Goal: Information Seeking & Learning: Check status

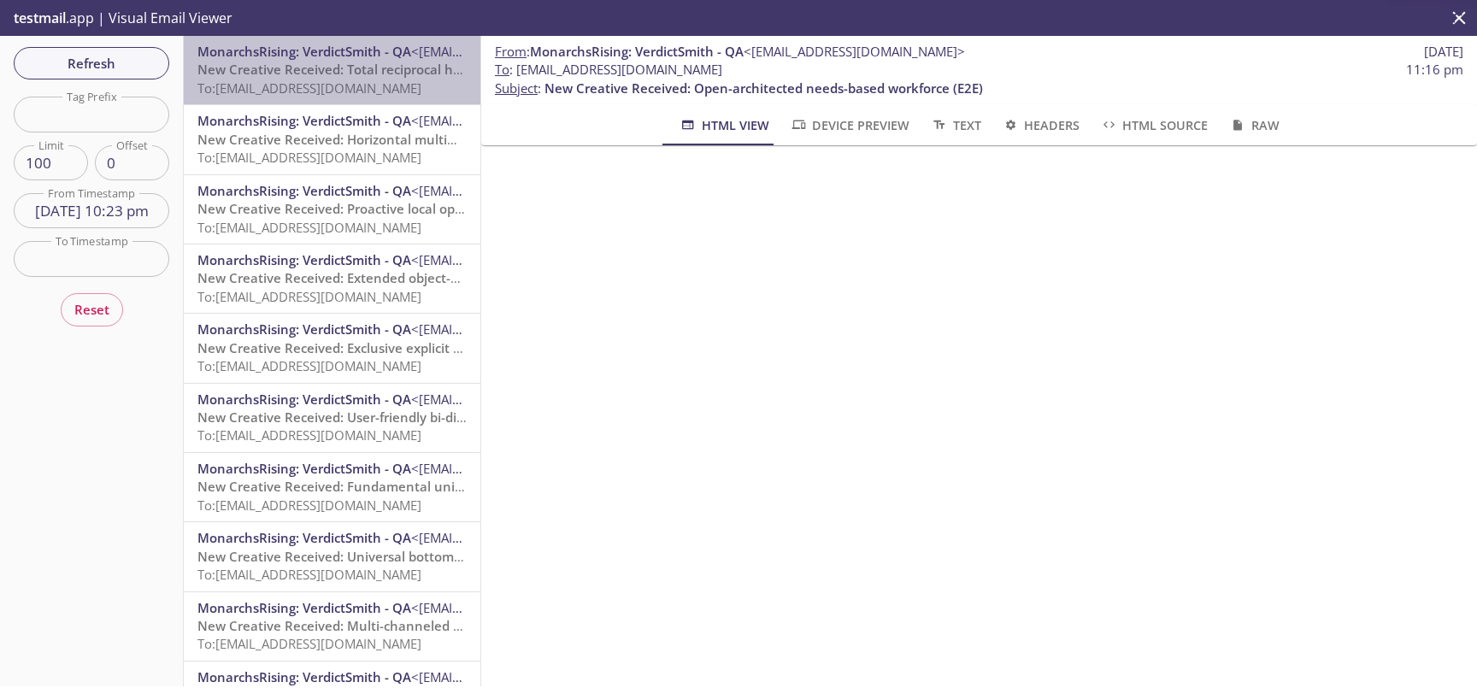
click at [334, 85] on span "To: [EMAIL_ADDRESS][DOMAIN_NAME]" at bounding box center [309, 88] width 224 height 17
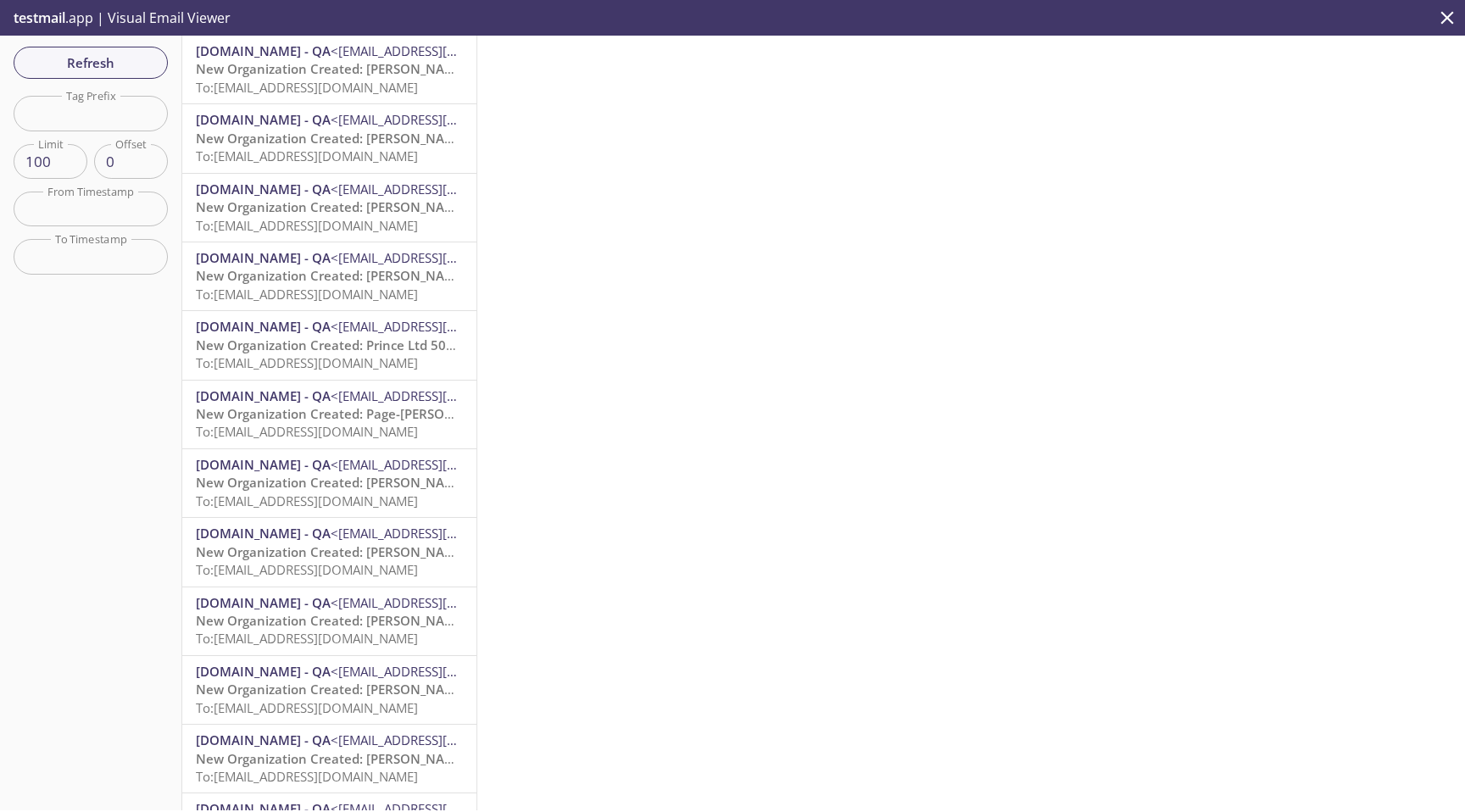
scroll to position [1990, 0]
click at [329, 90] on span "To: admax.e2e_test_notifications@inbox.testmail.app" at bounding box center [306, 87] width 222 height 17
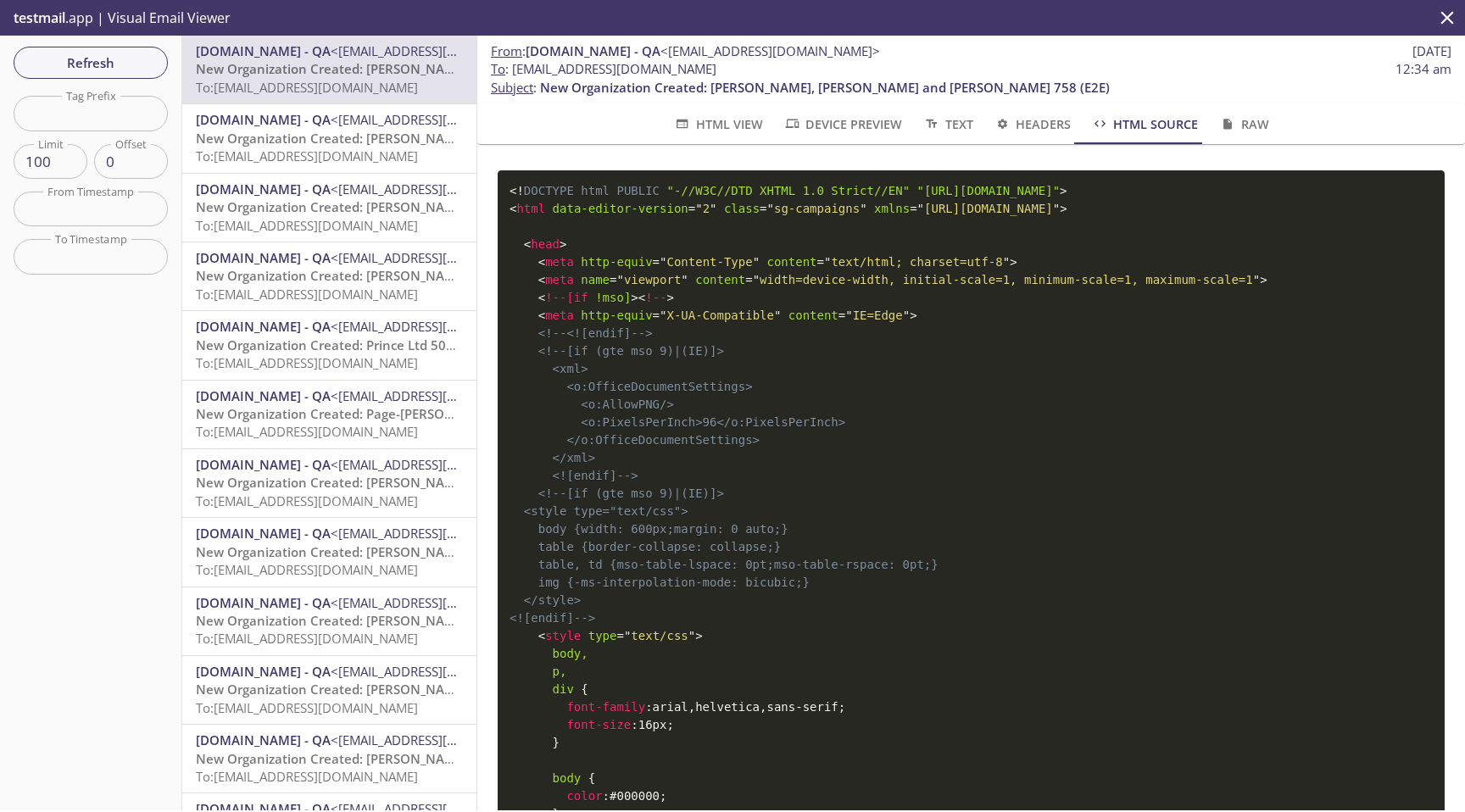
click at [317, 125] on span "MonarchsRising.com - QA" at bounding box center [263, 119] width 135 height 17
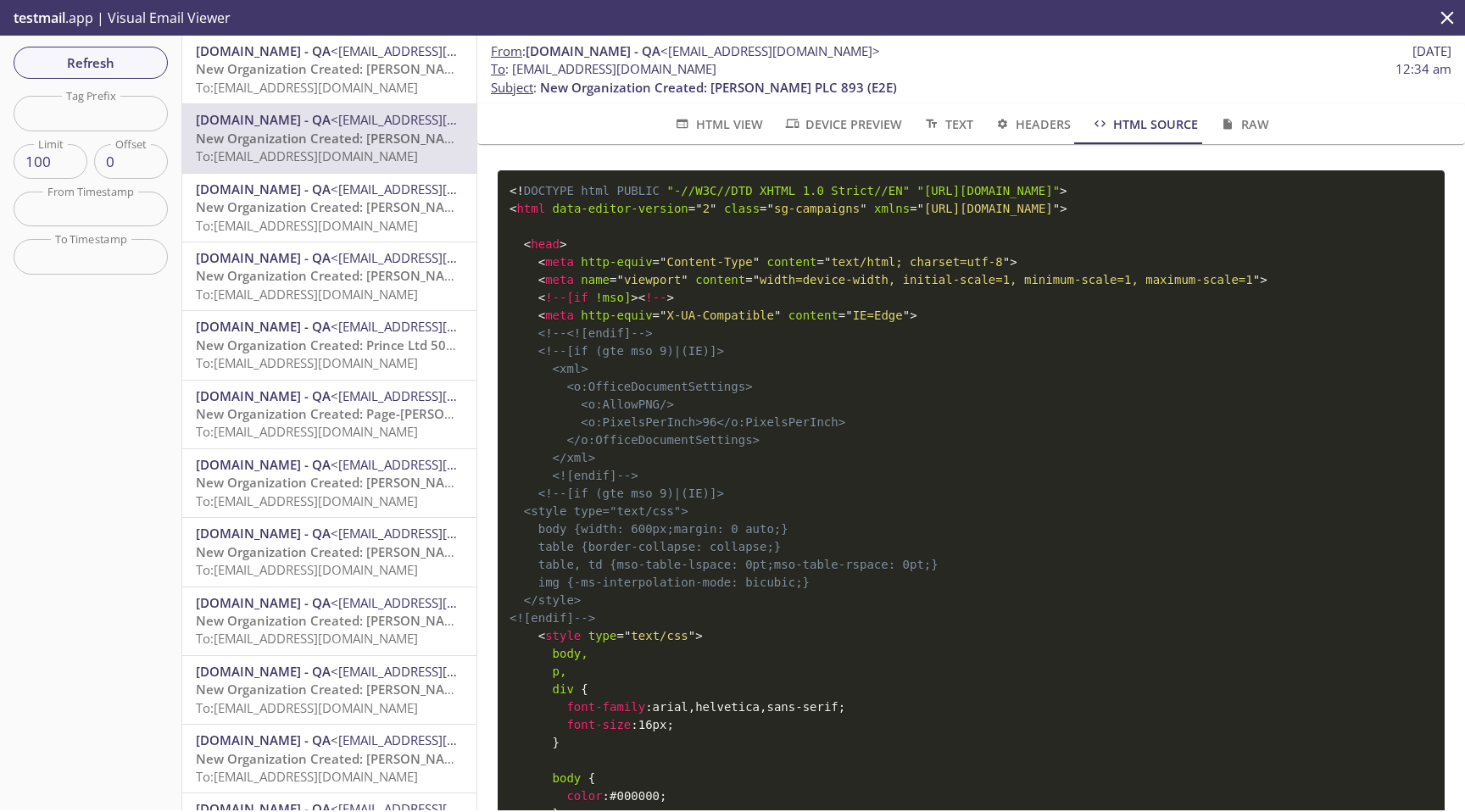
click at [314, 192] on span "MonarchsRising.com - QA" at bounding box center [263, 188] width 135 height 17
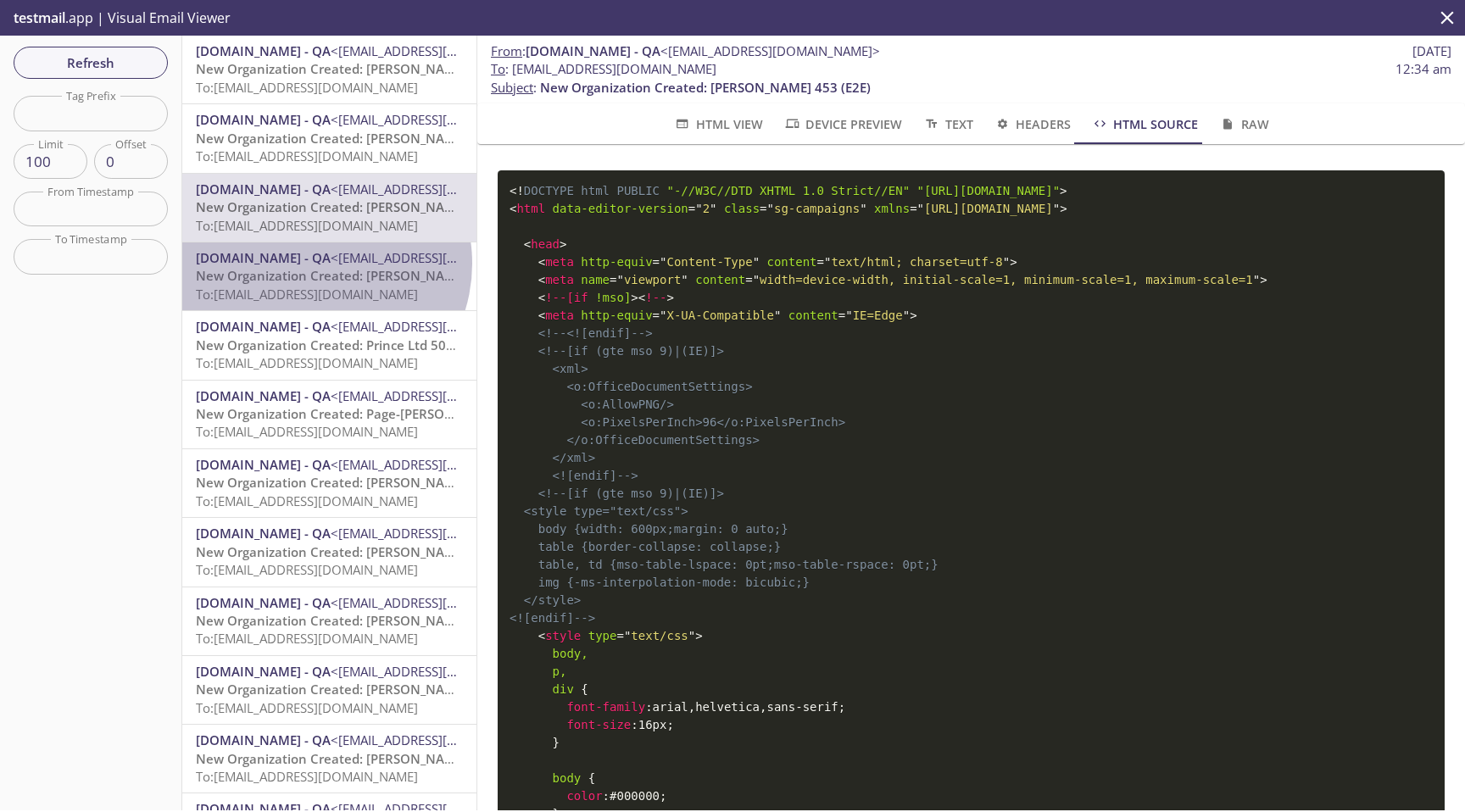
click at [315, 264] on span "MonarchsRising.com - QA" at bounding box center [263, 257] width 135 height 17
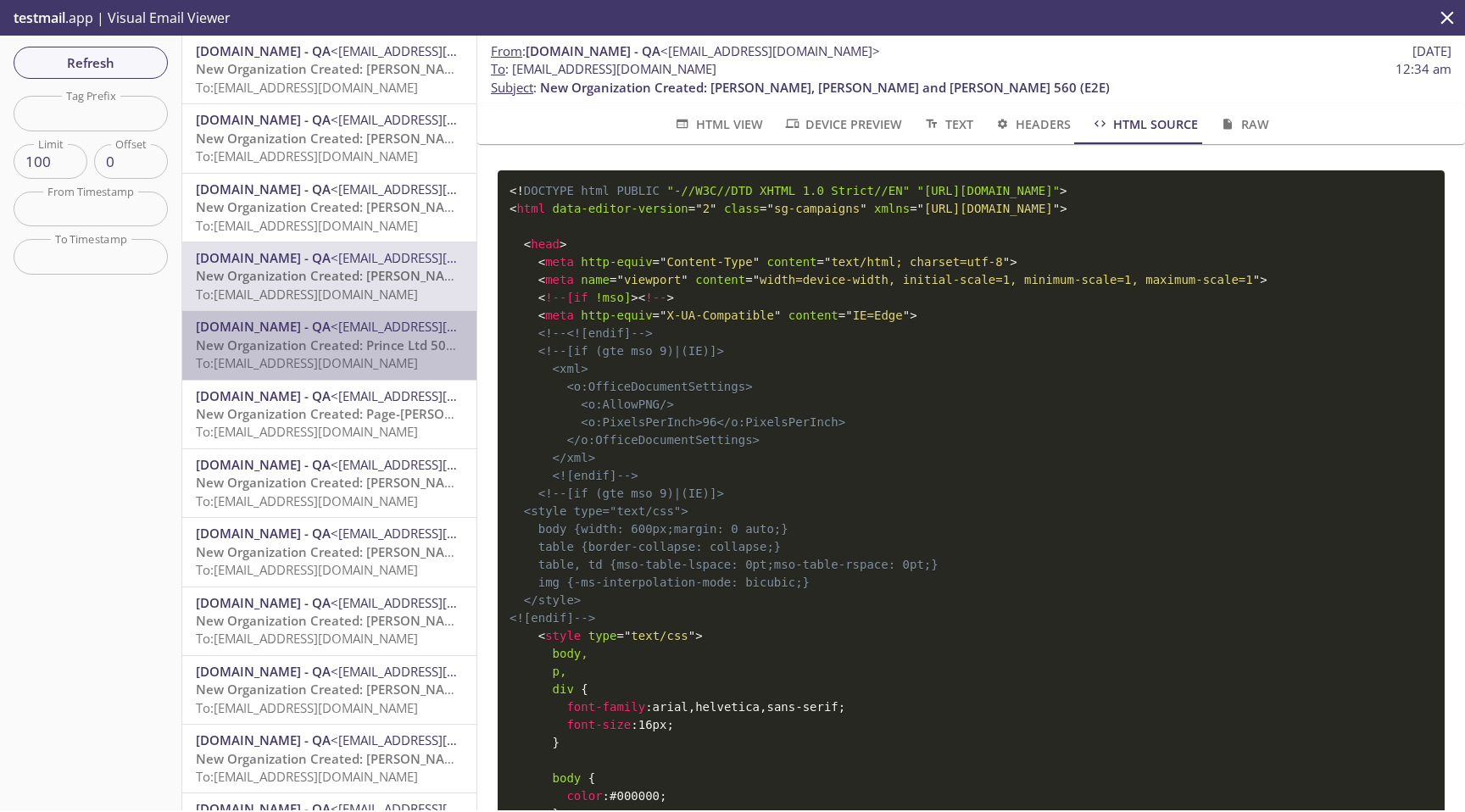
click at [339, 344] on span "New Organization Created: Prince Ltd 503 (E2E)" at bounding box center [340, 344] width 291 height 17
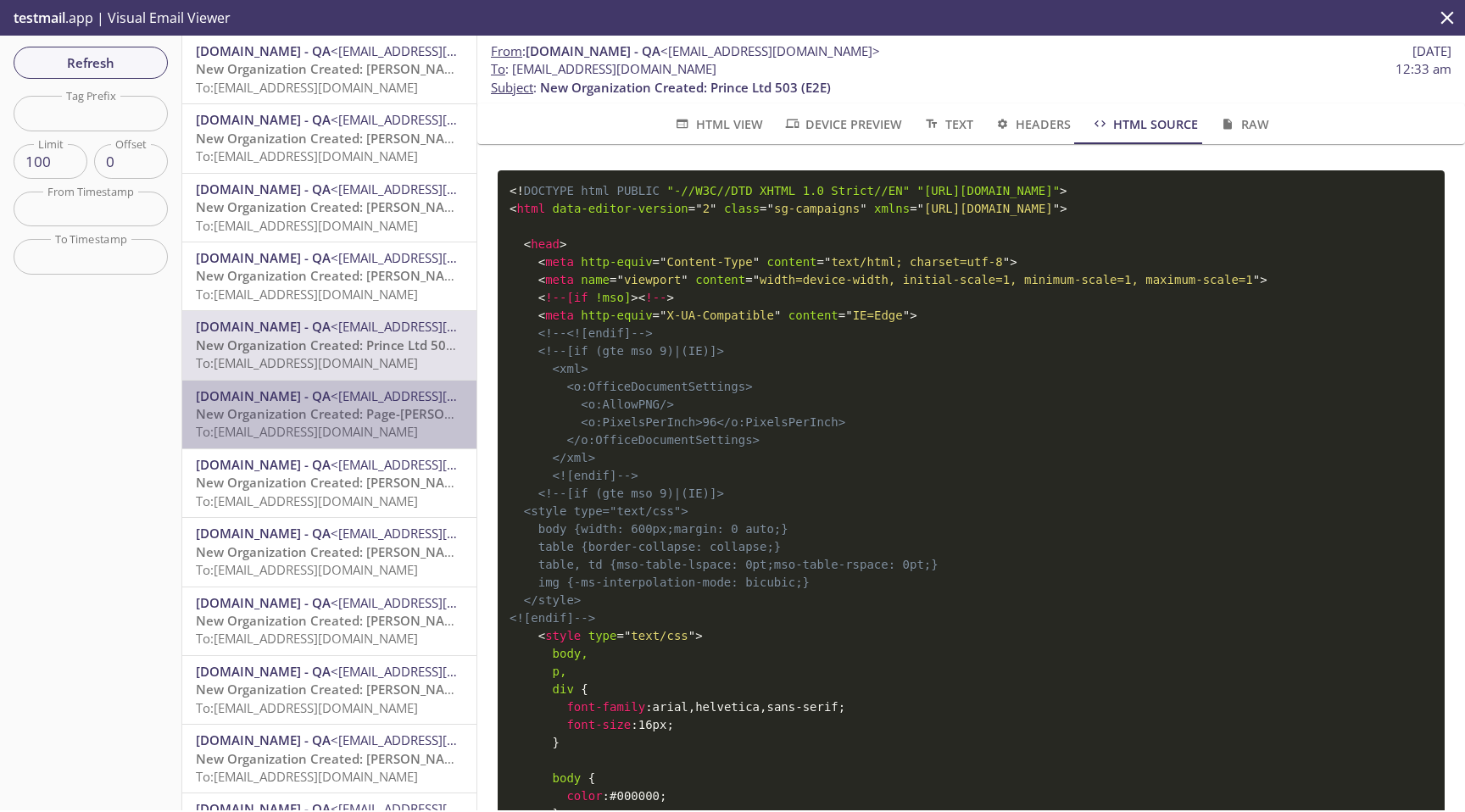
click at [330, 406] on span "New Organization Created: Page-Johnson 474 (E2E)" at bounding box center [378, 413] width 365 height 17
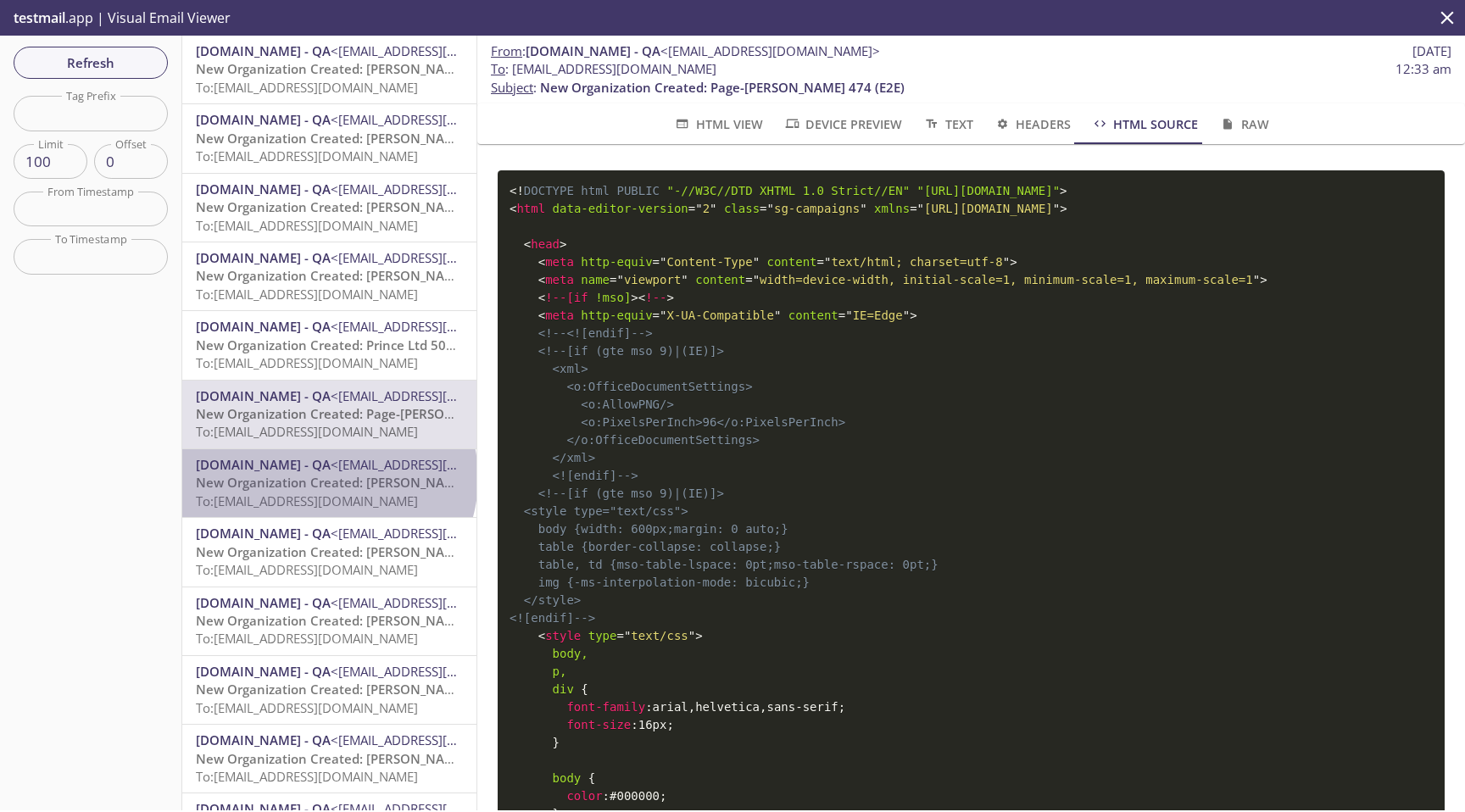
click at [327, 478] on span "New Organization Created: Smith-Chen 46 (E2E)" at bounding box center [357, 482] width 323 height 17
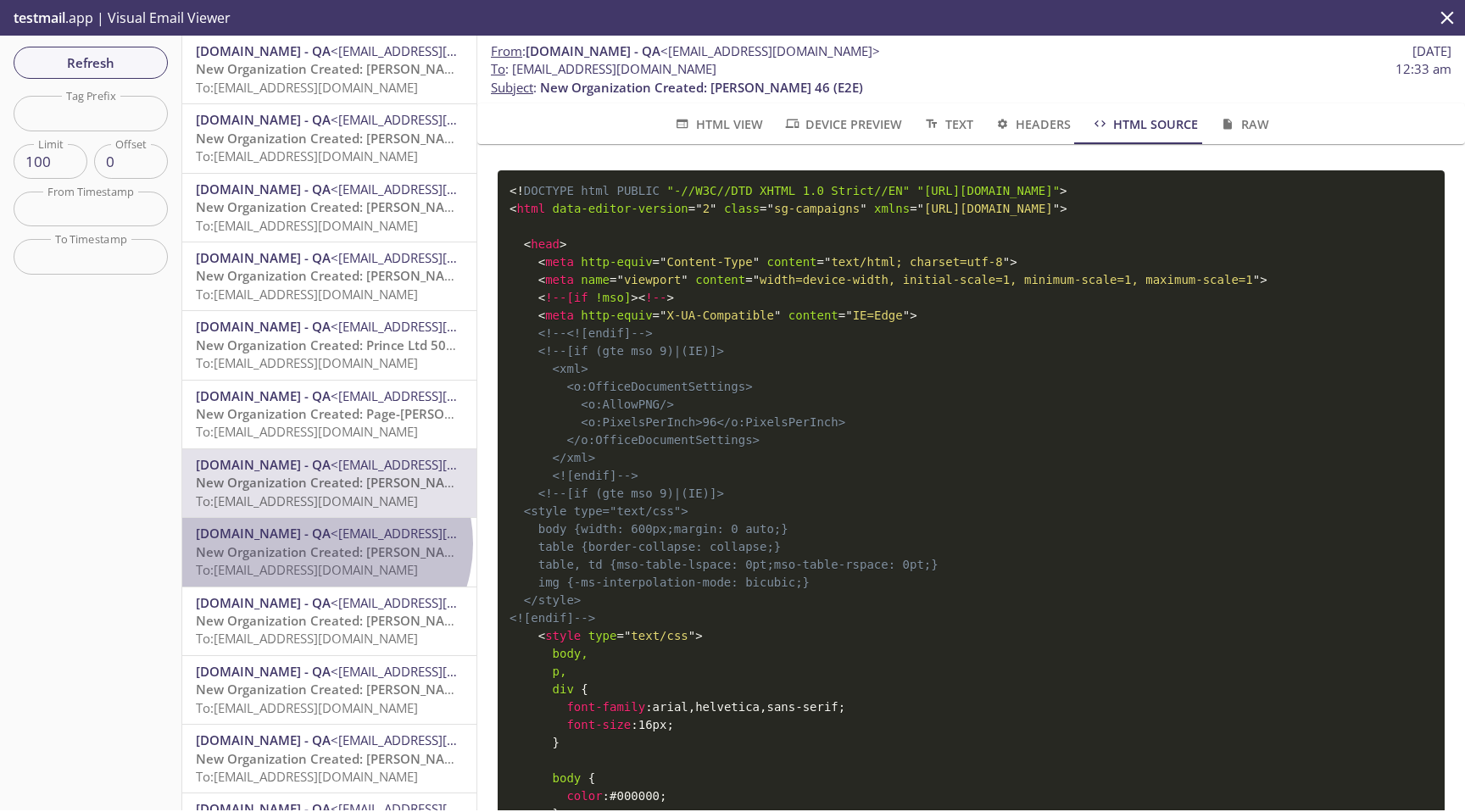
click at [324, 543] on span "New Organization Created: Campbell Group 323 (E2E)" at bounding box center [381, 551] width 372 height 17
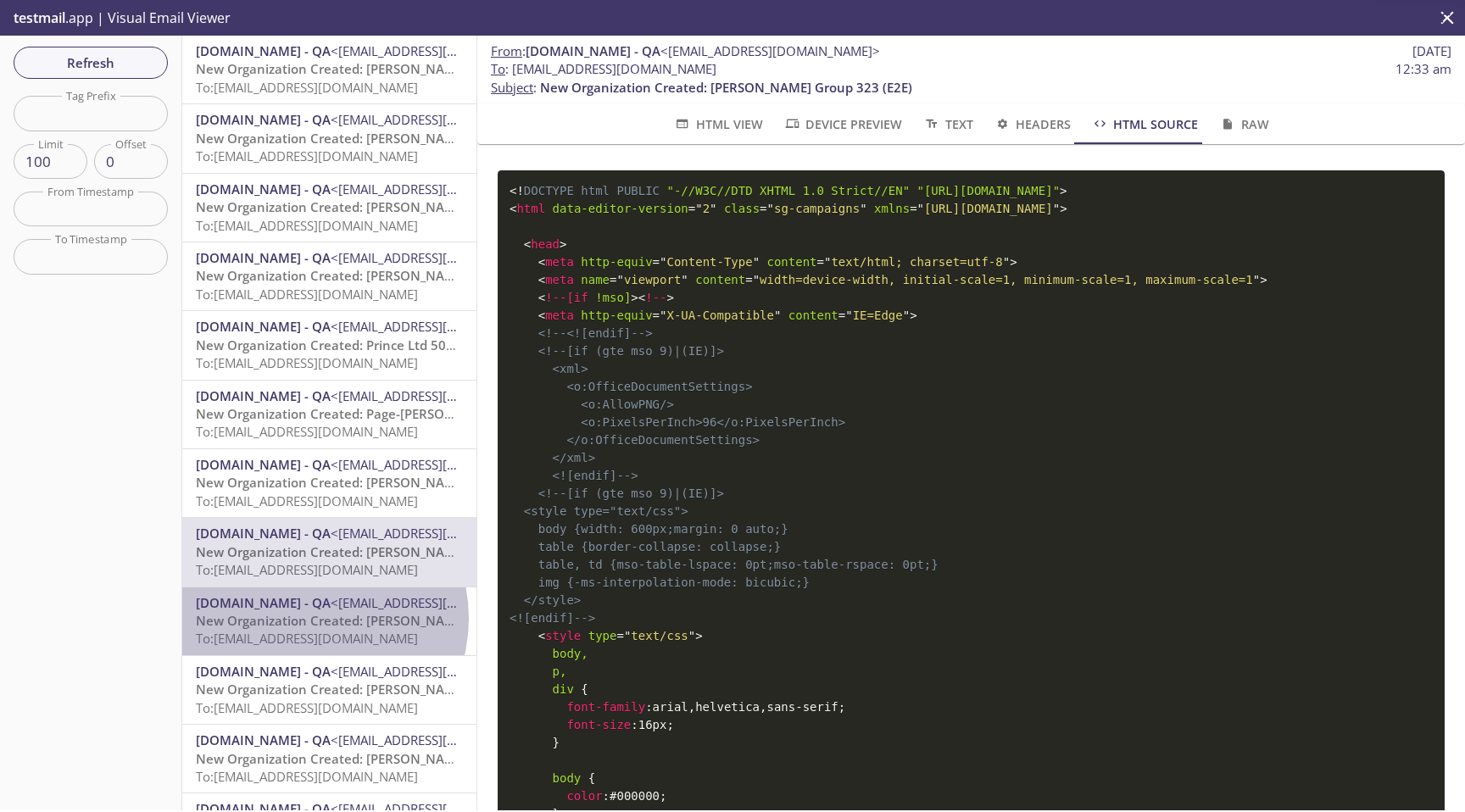
click at [312, 619] on span "New Organization Created: Sutton-Christensen 290 (E2E)" at bounding box center [360, 620] width 330 height 17
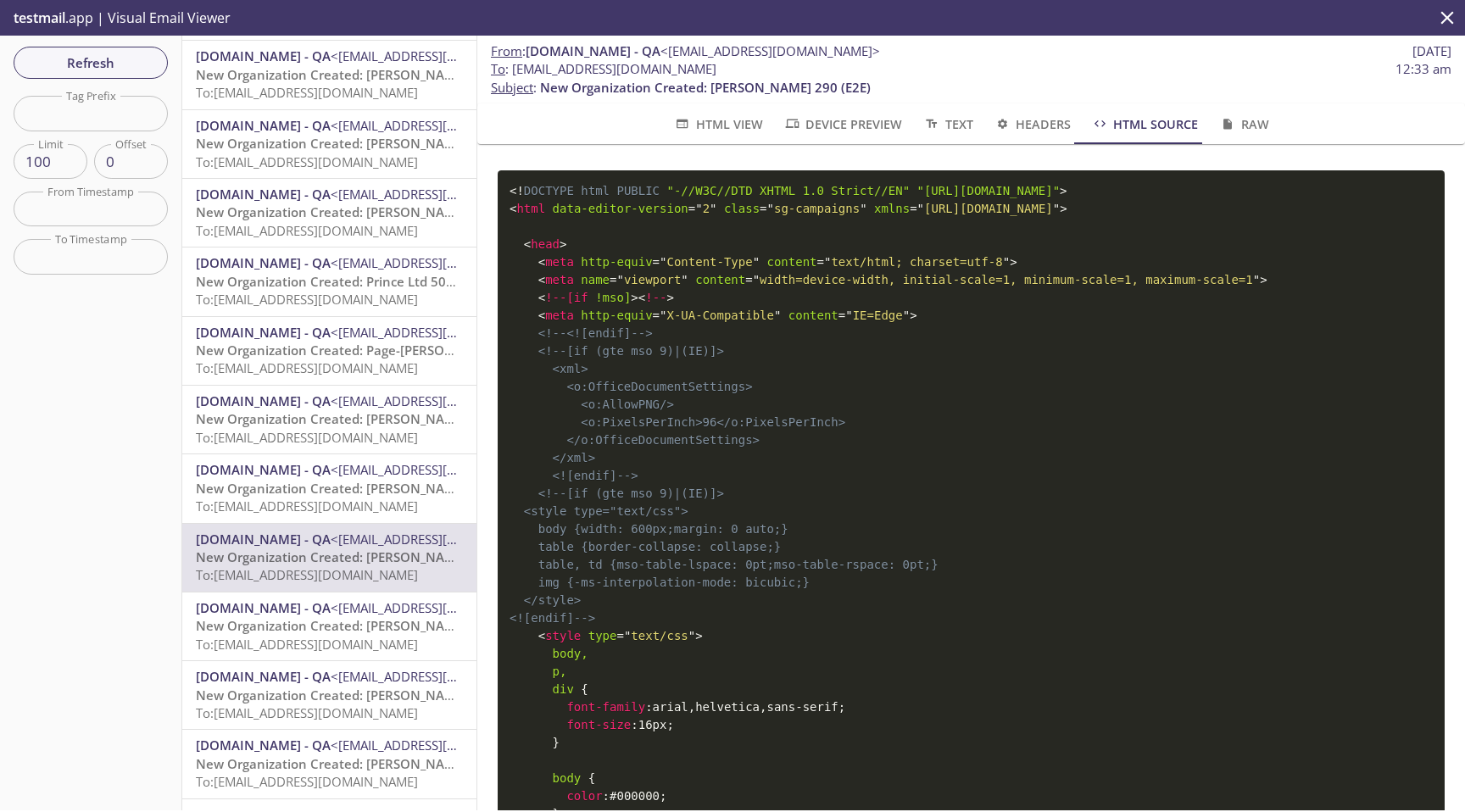
scroll to position [67, 0]
click at [312, 619] on span "New Organization Created: Riley-Delacruz 46 (E2E)" at bounding box center [357, 622] width 323 height 17
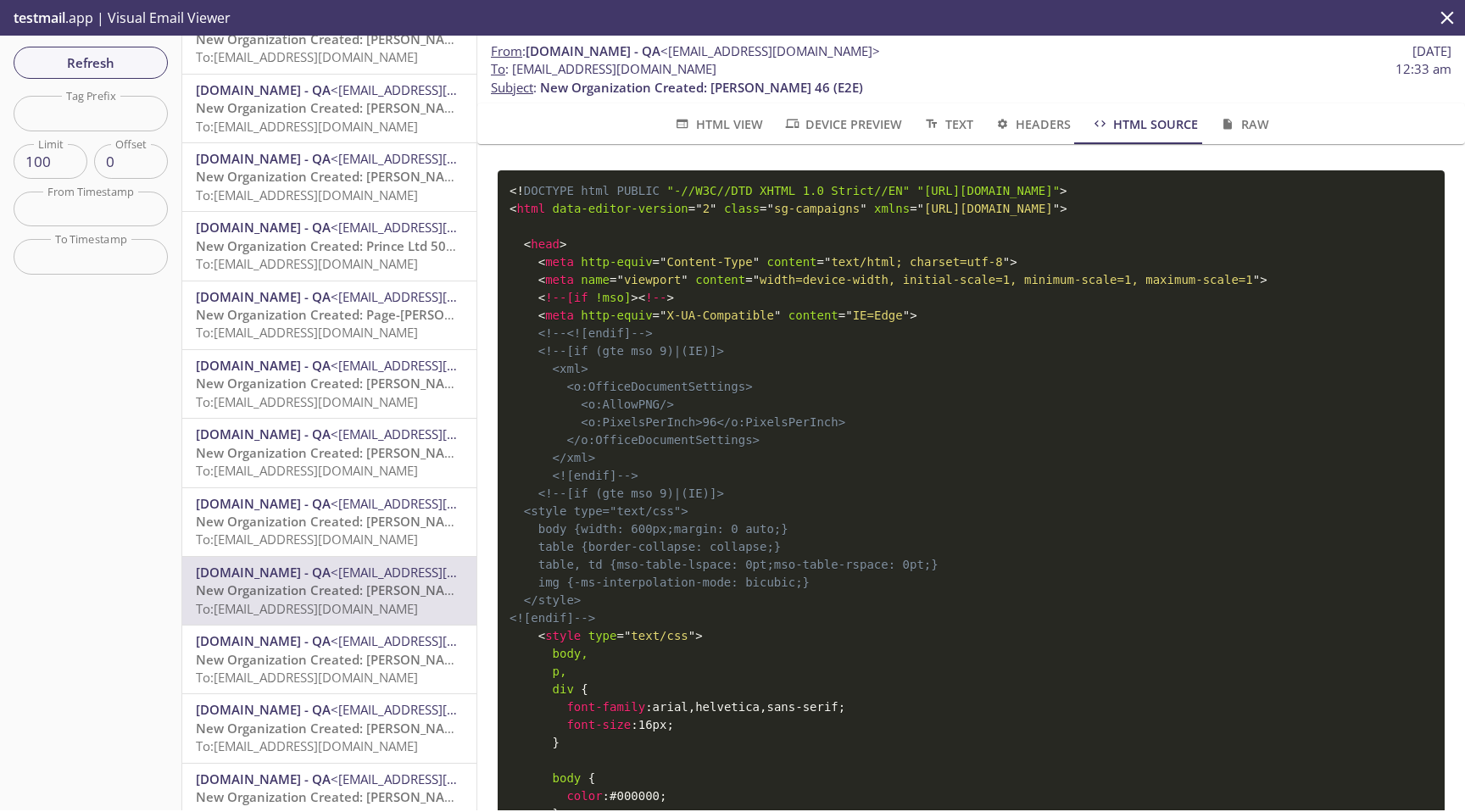
scroll to position [114, 0]
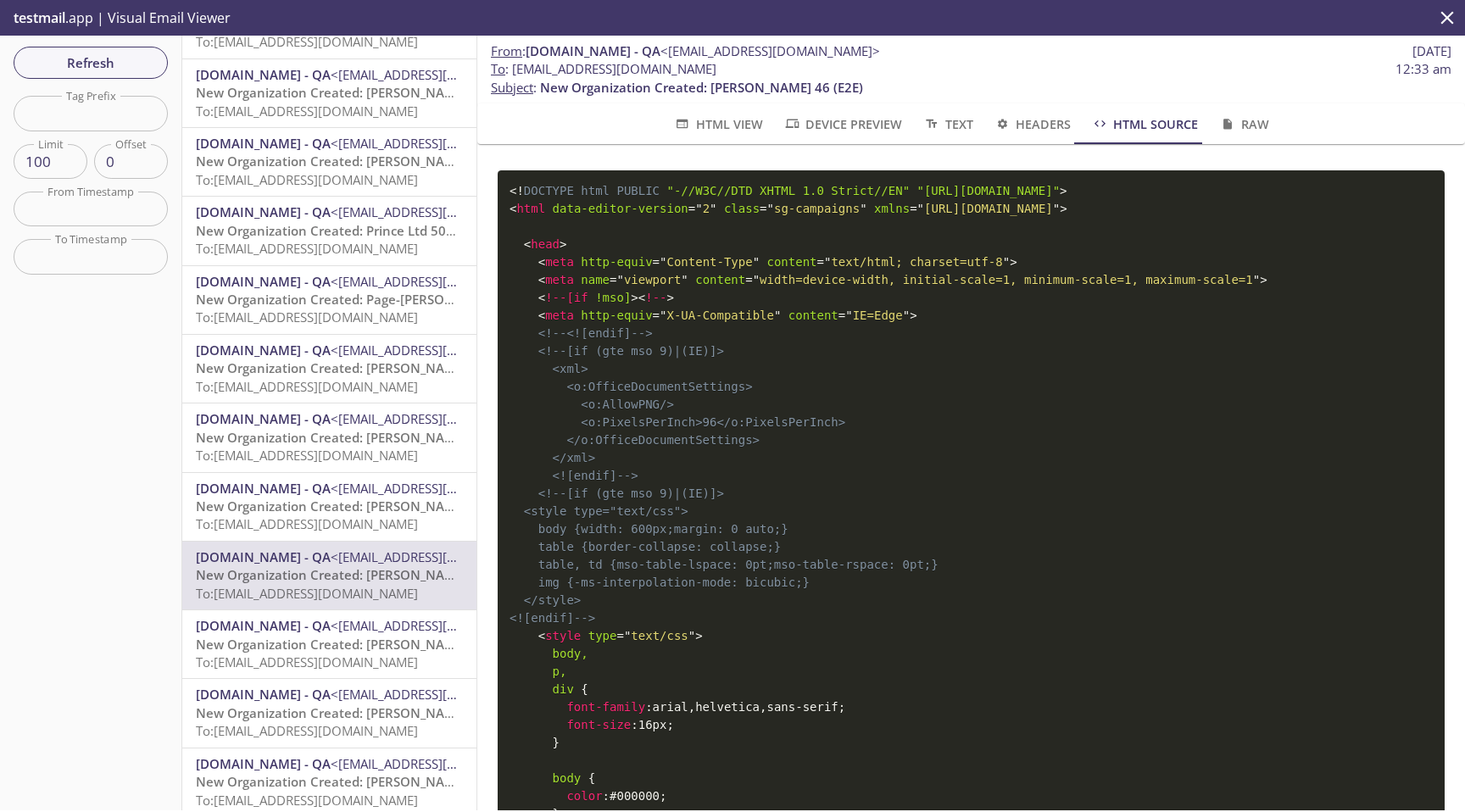
click at [305, 633] on span "MonarchsRising.com - QA" at bounding box center [263, 625] width 135 height 17
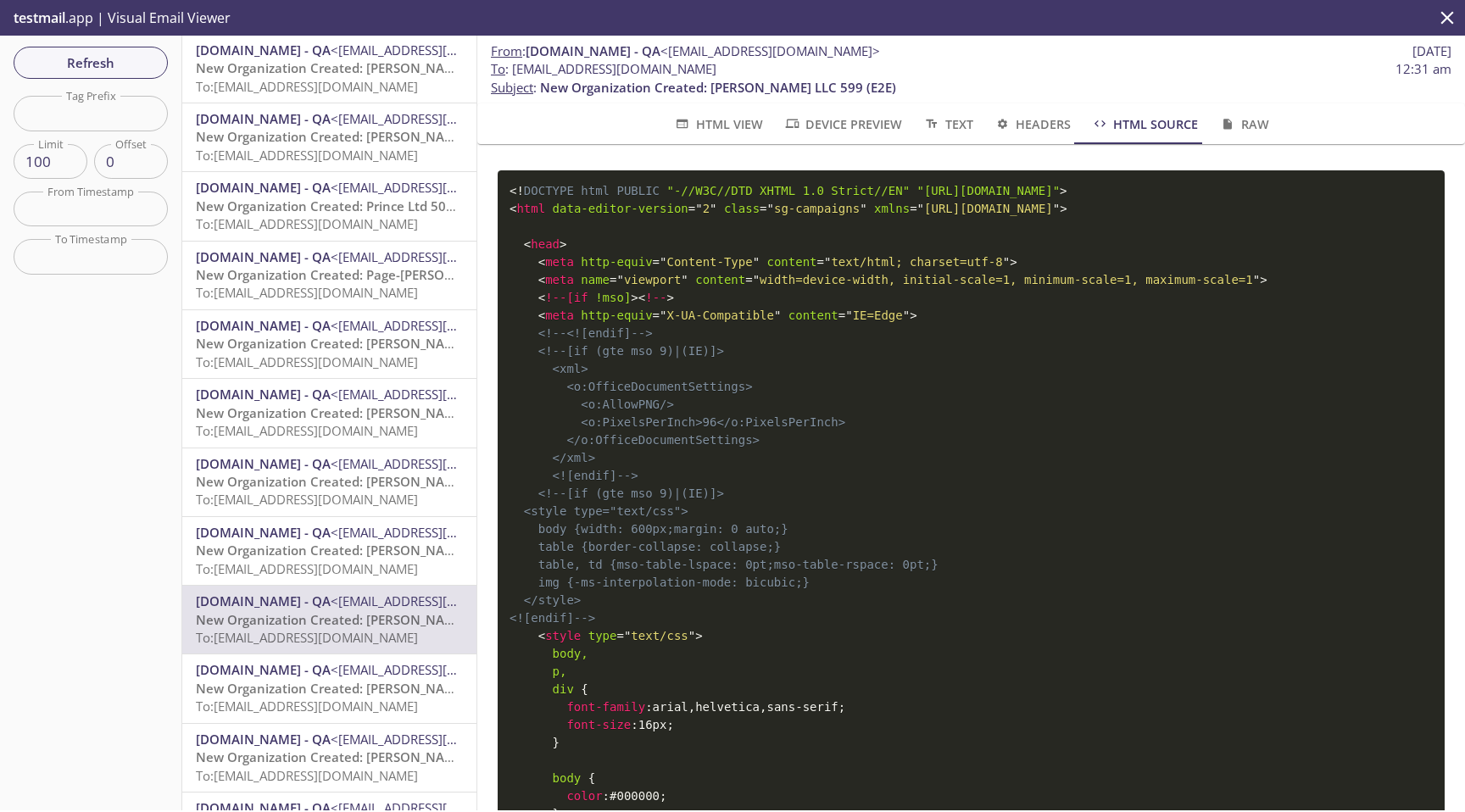
scroll to position [146, 0]
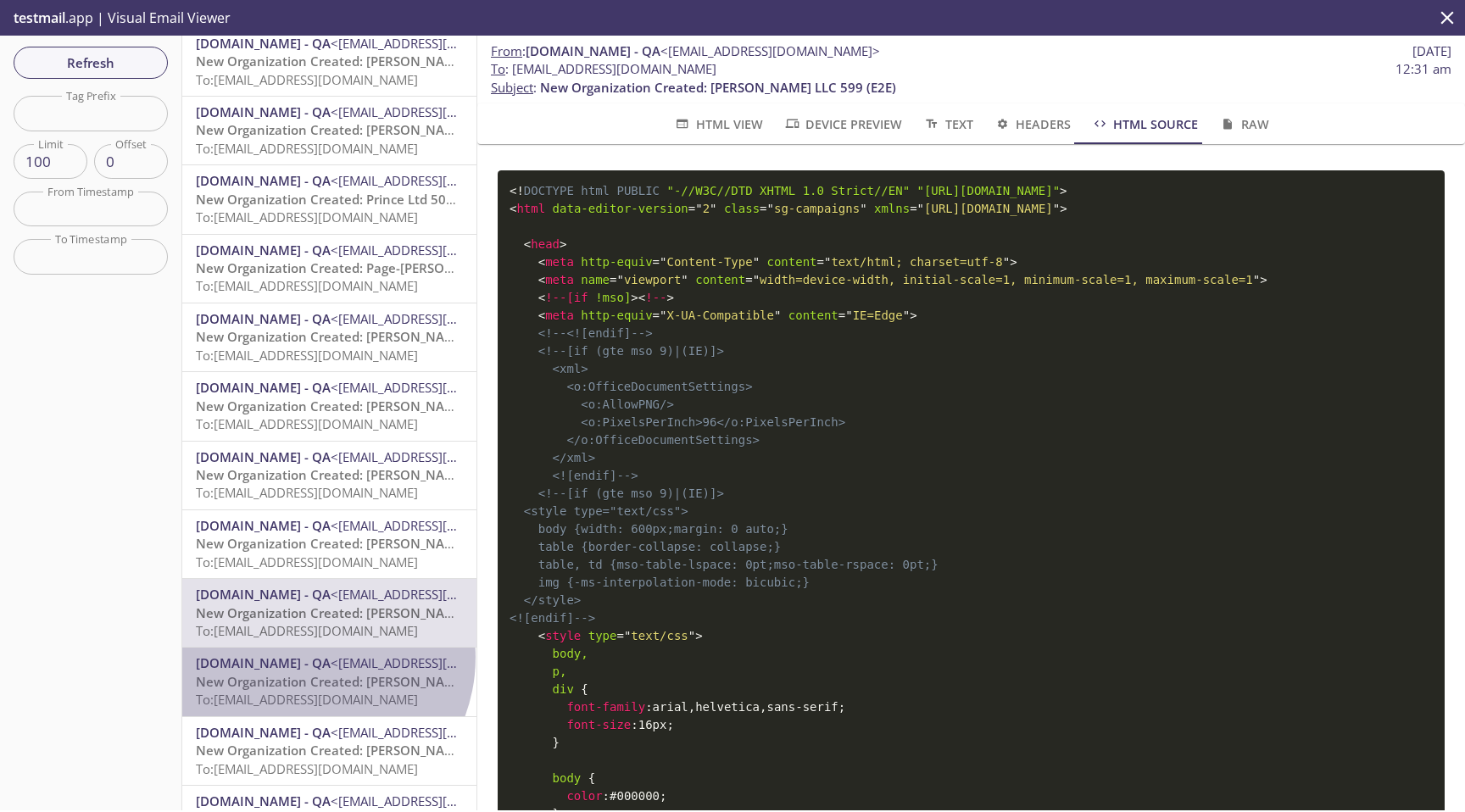
click at [305, 657] on span "MonarchsRising.com - QA" at bounding box center [263, 662] width 135 height 17
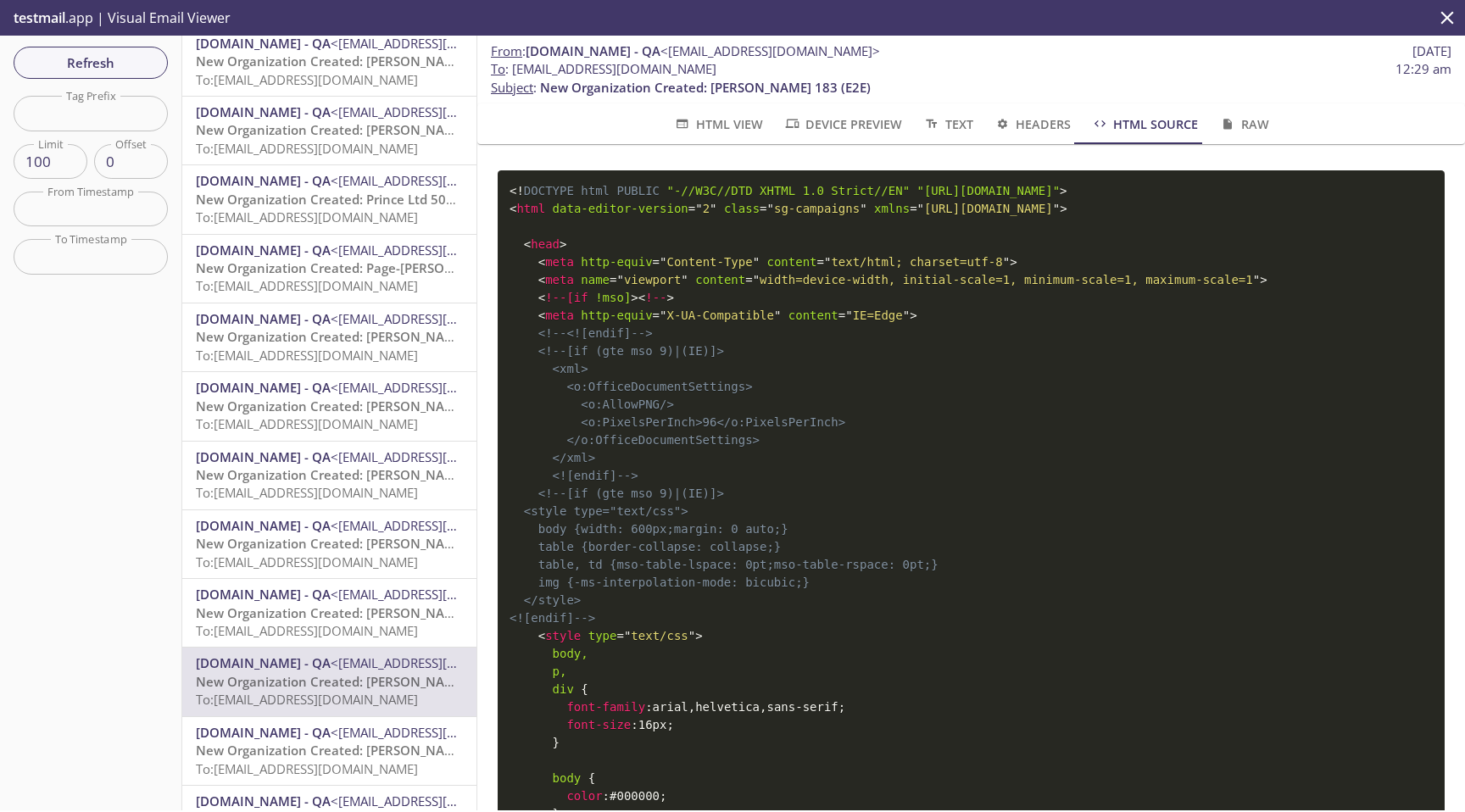
click at [716, 136] on button "HTML View" at bounding box center [718, 123] width 109 height 41
